Goal: Find specific page/section: Find specific page/section

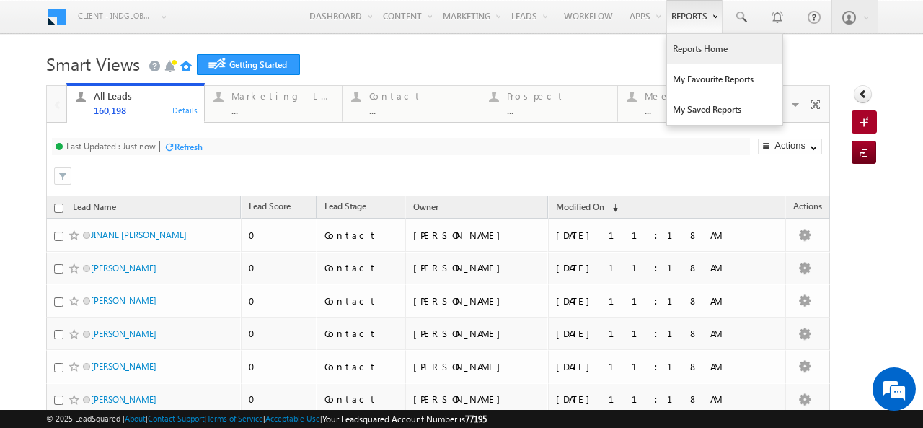
click at [685, 54] on link "Reports Home" at bounding box center [724, 49] width 115 height 30
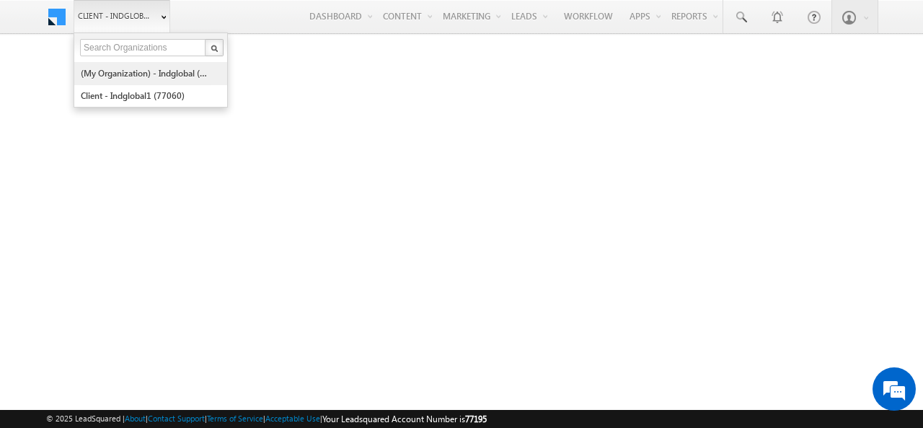
click at [124, 69] on link "(My Organization) - indglobal (48060)" at bounding box center [146, 73] width 132 height 22
